Goal: Book appointment/travel/reservation

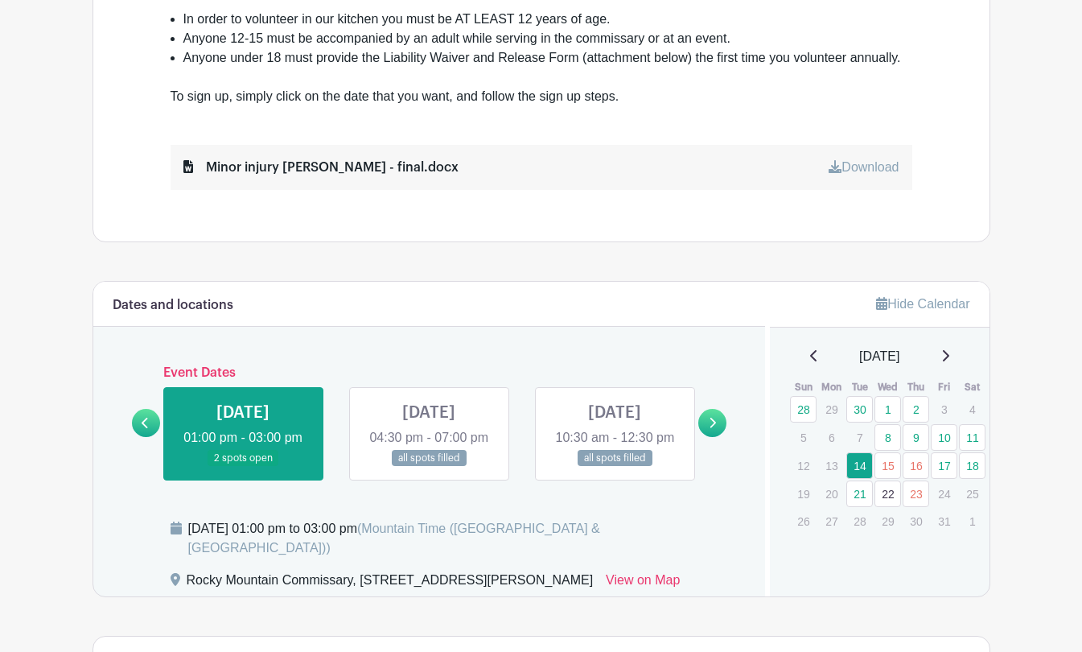
scroll to position [713, 0]
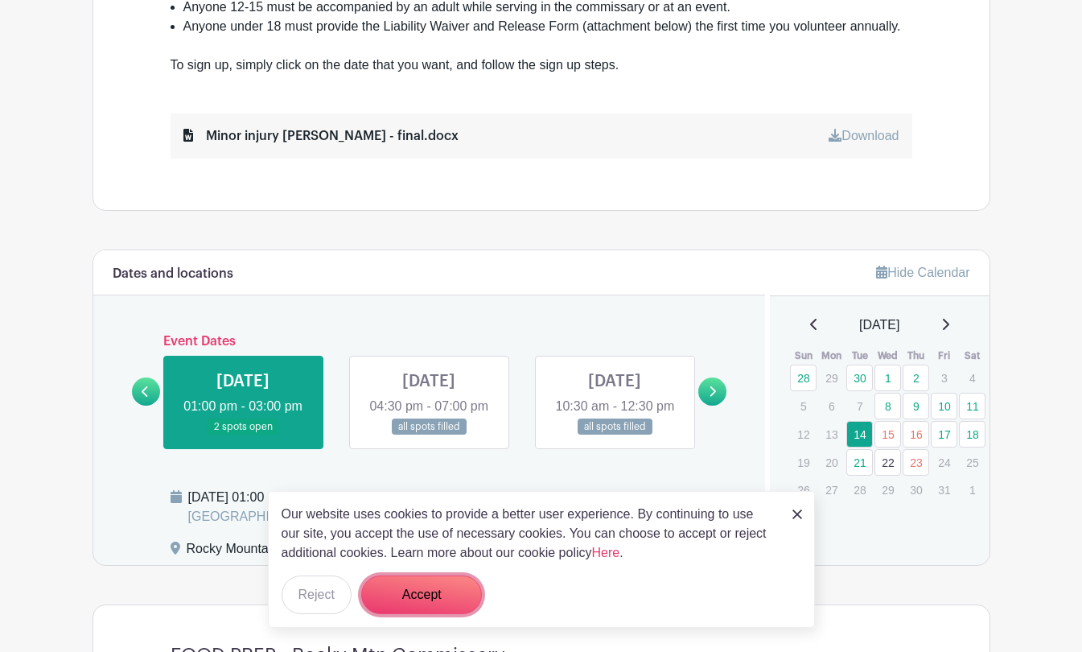
drag, startPoint x: 440, startPoint y: 596, endPoint x: 448, endPoint y: 595, distance: 8.1
click at [440, 596] on button "Accept" at bounding box center [421, 594] width 121 height 39
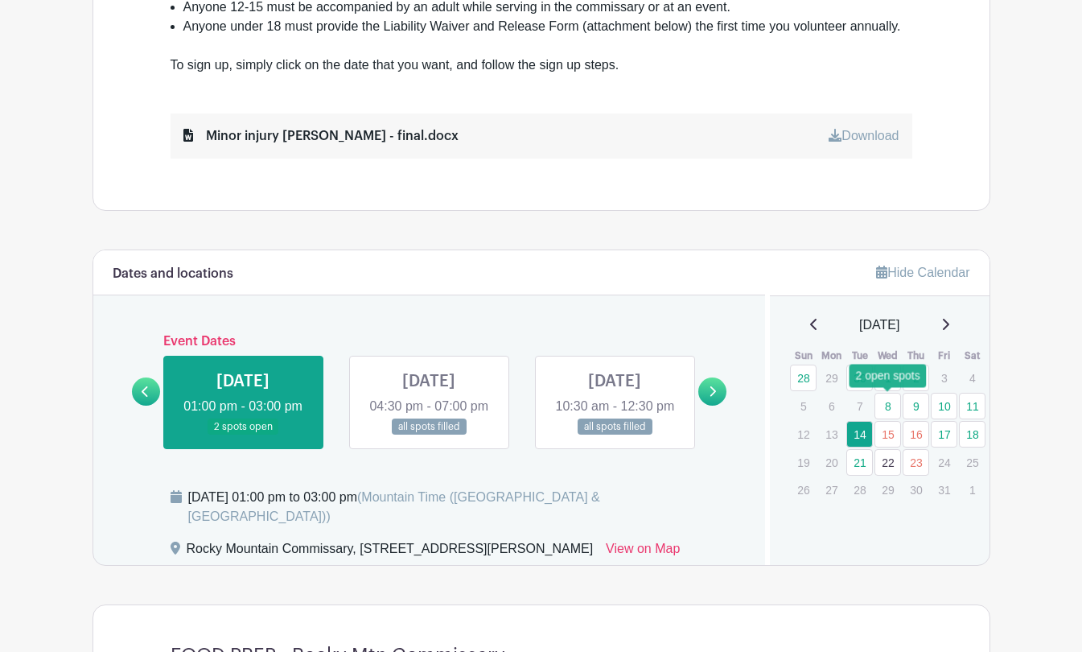
click at [890, 408] on link "8" at bounding box center [888, 406] width 27 height 27
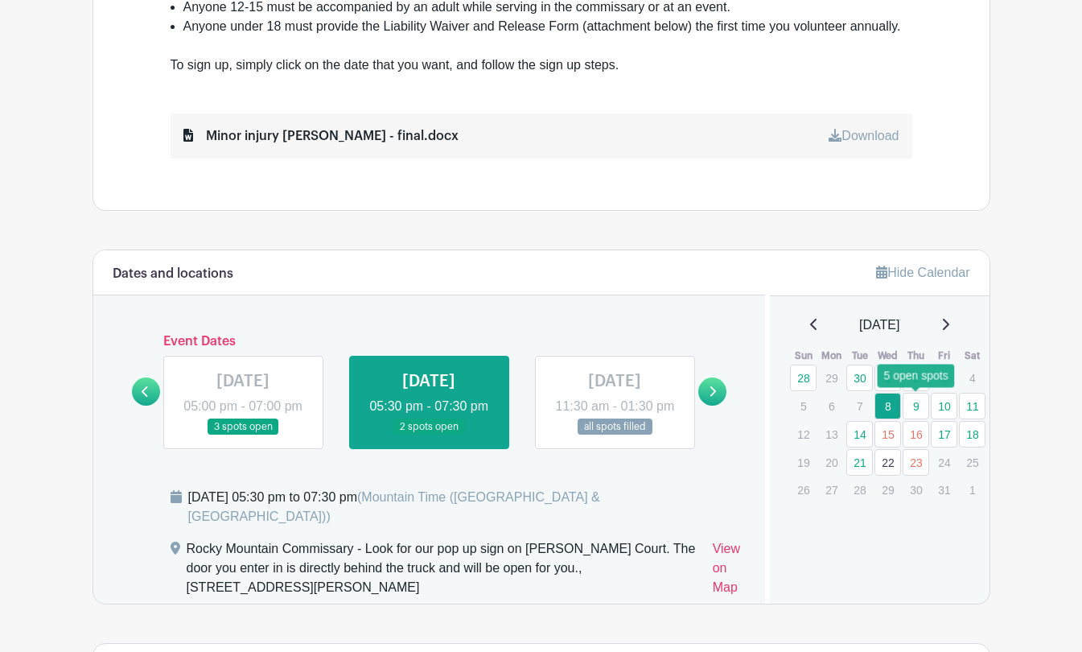
click at [920, 405] on link "9" at bounding box center [916, 406] width 27 height 27
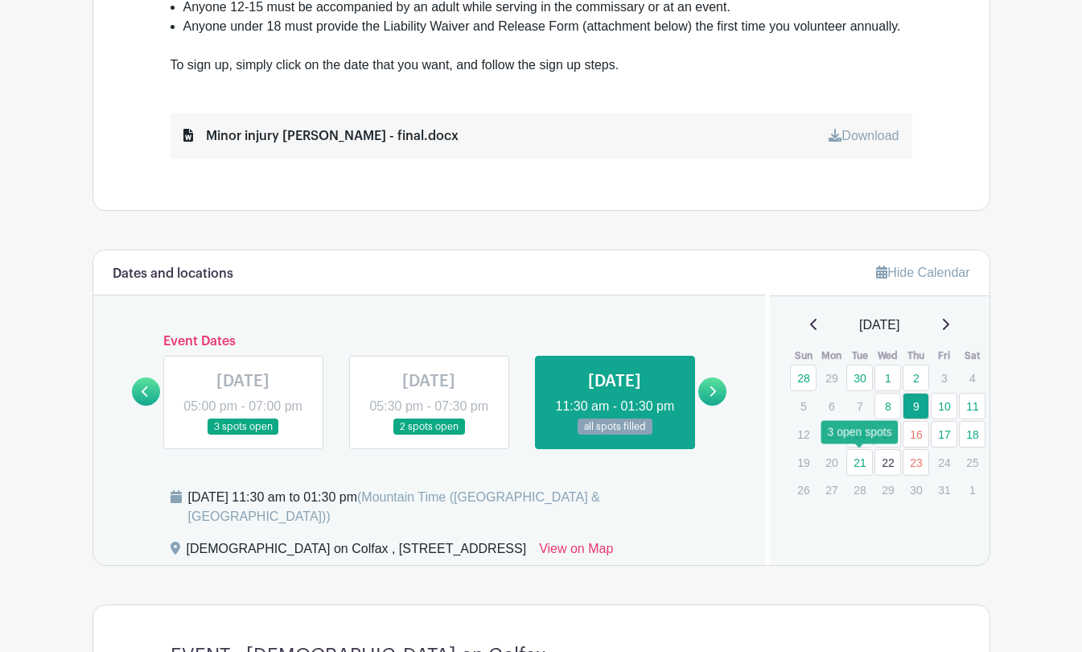
click at [860, 464] on link "21" at bounding box center [860, 462] width 27 height 27
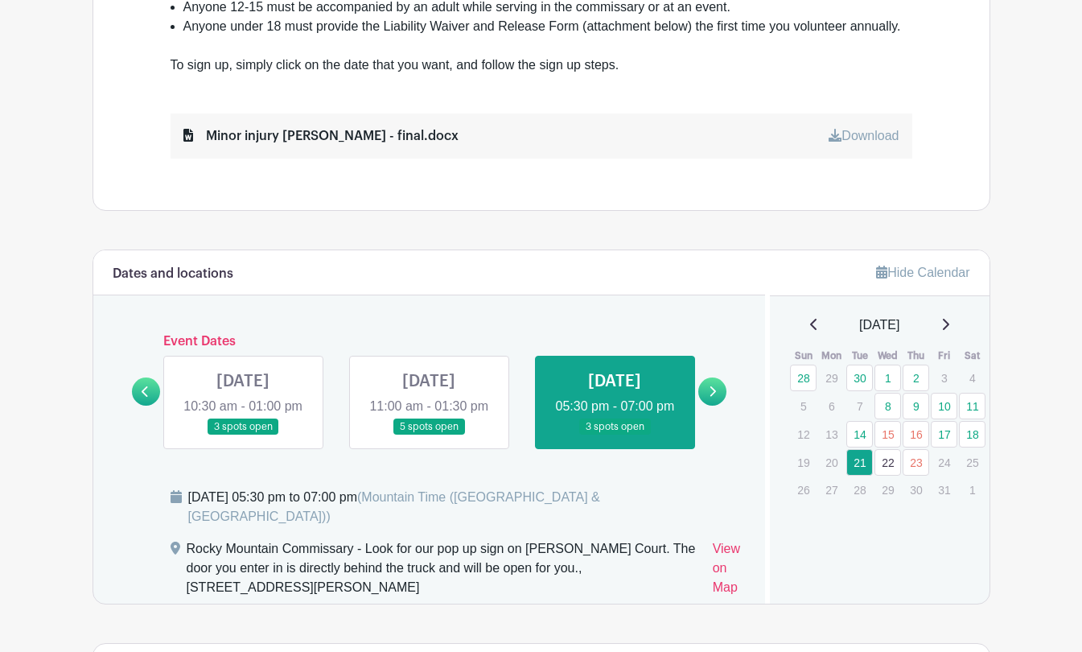
click at [892, 465] on link "22" at bounding box center [888, 462] width 27 height 27
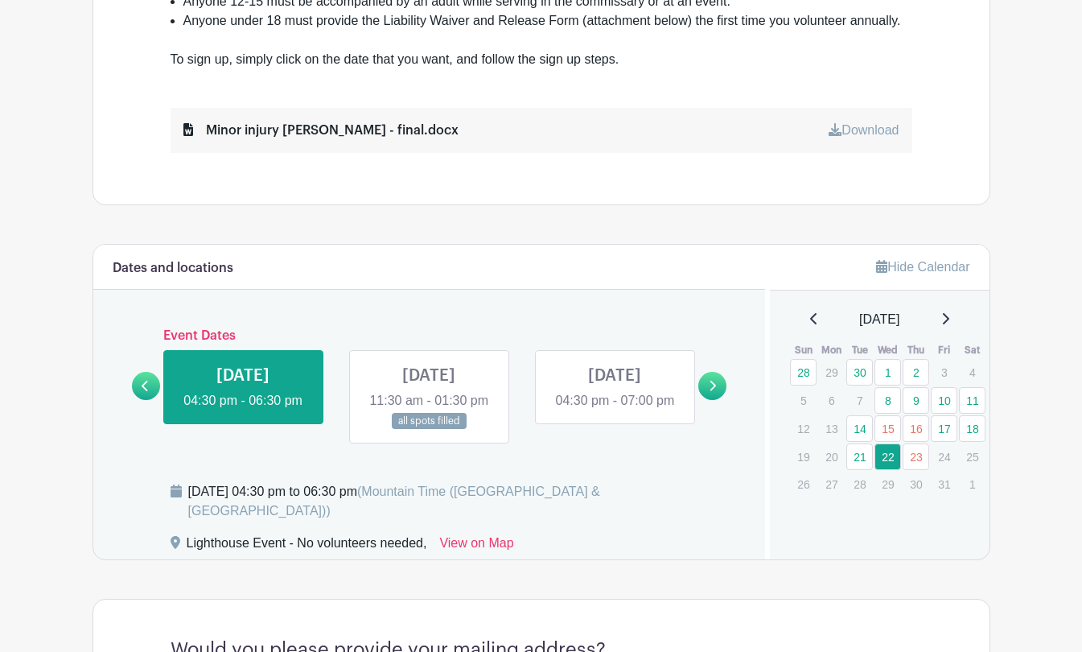
scroll to position [716, 0]
